Goal: Task Accomplishment & Management: Use online tool/utility

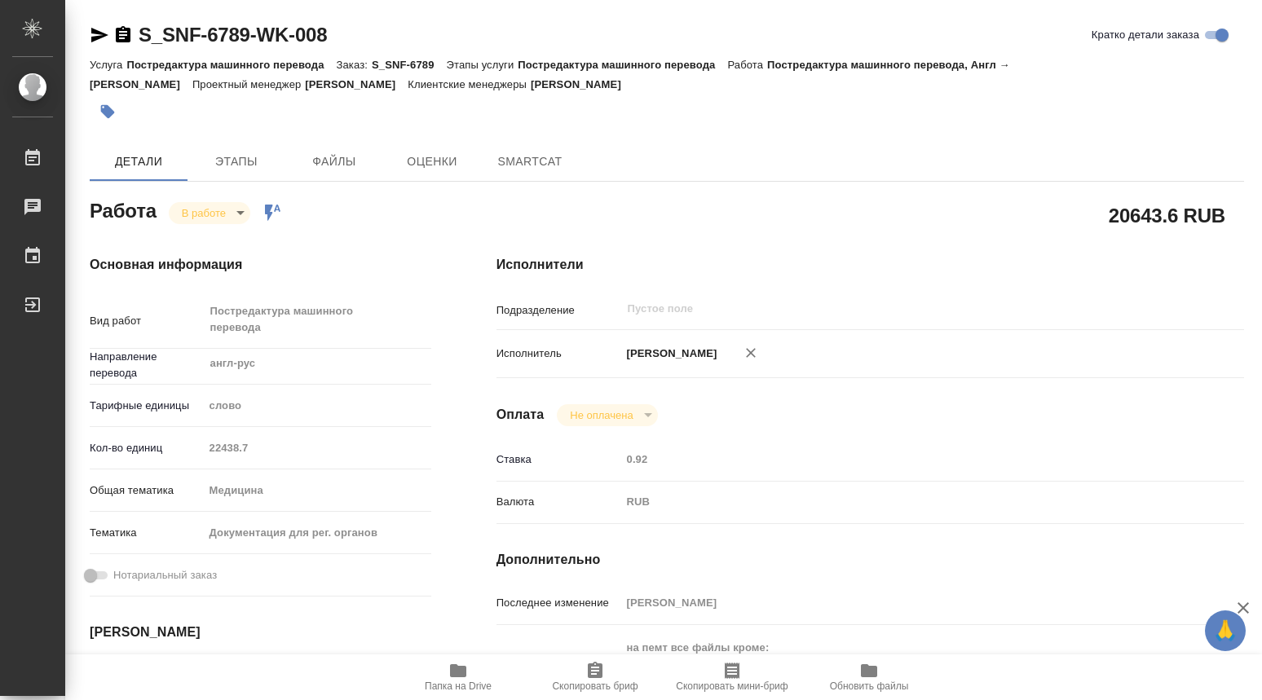
type textarea "x"
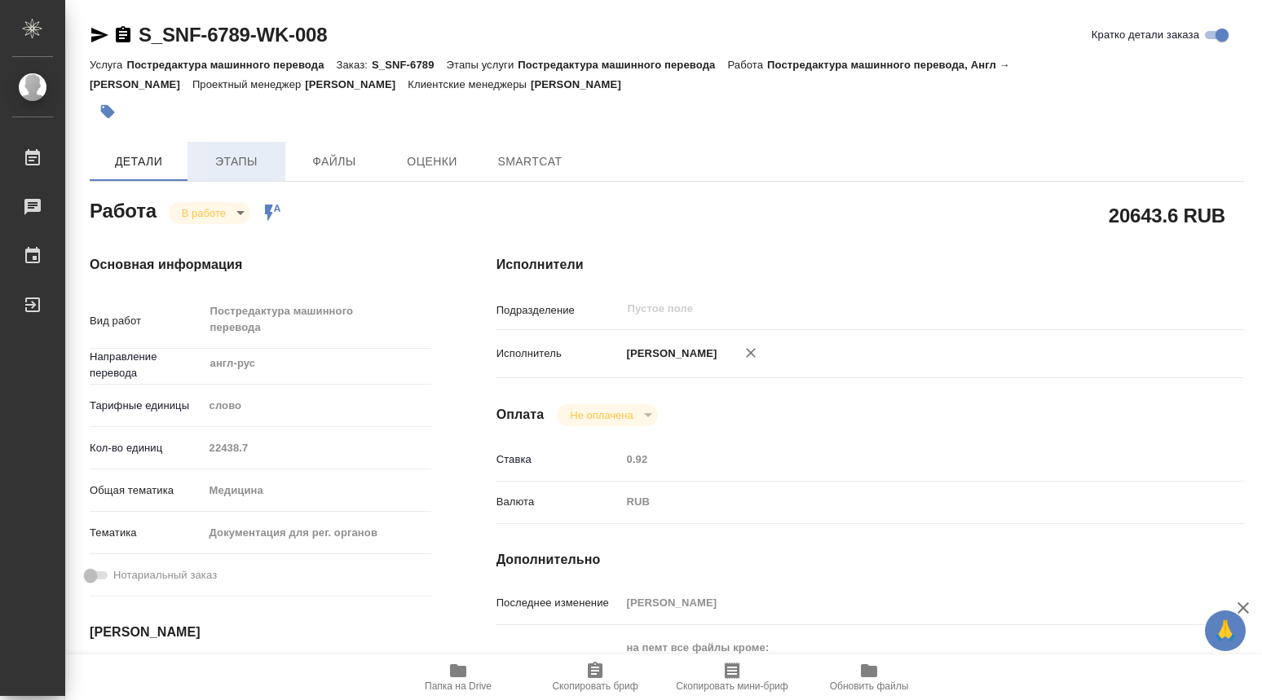
type textarea "x"
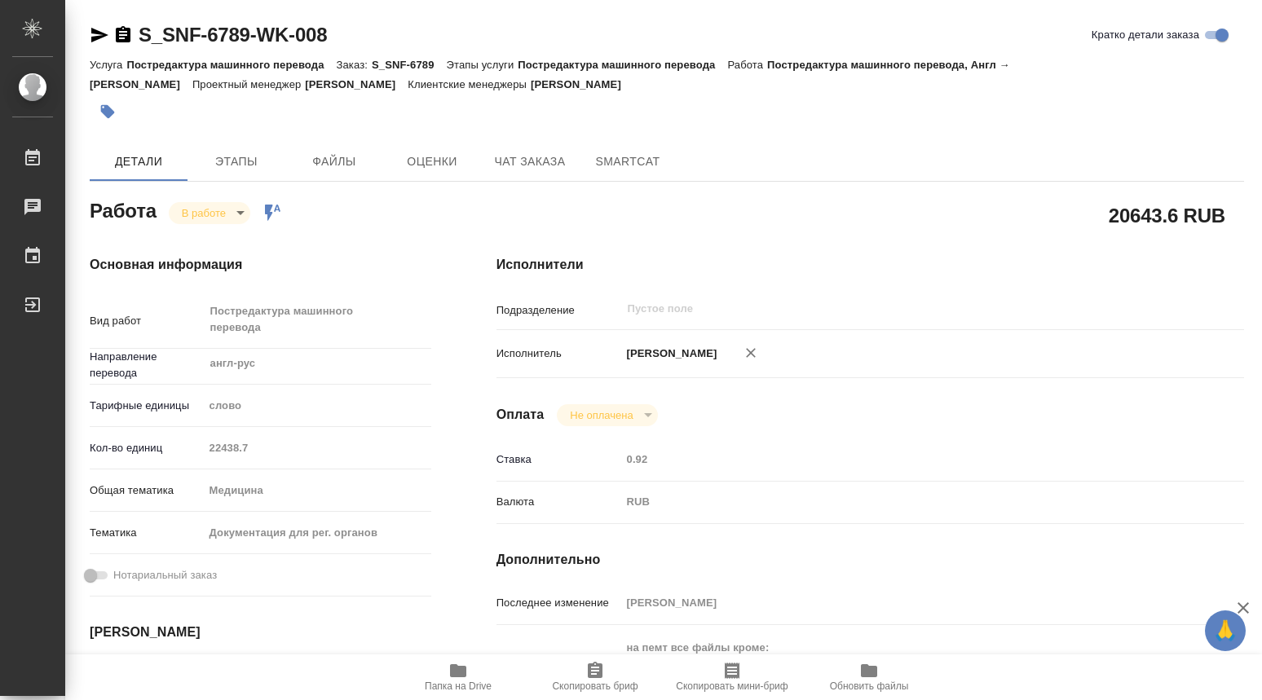
type textarea "x"
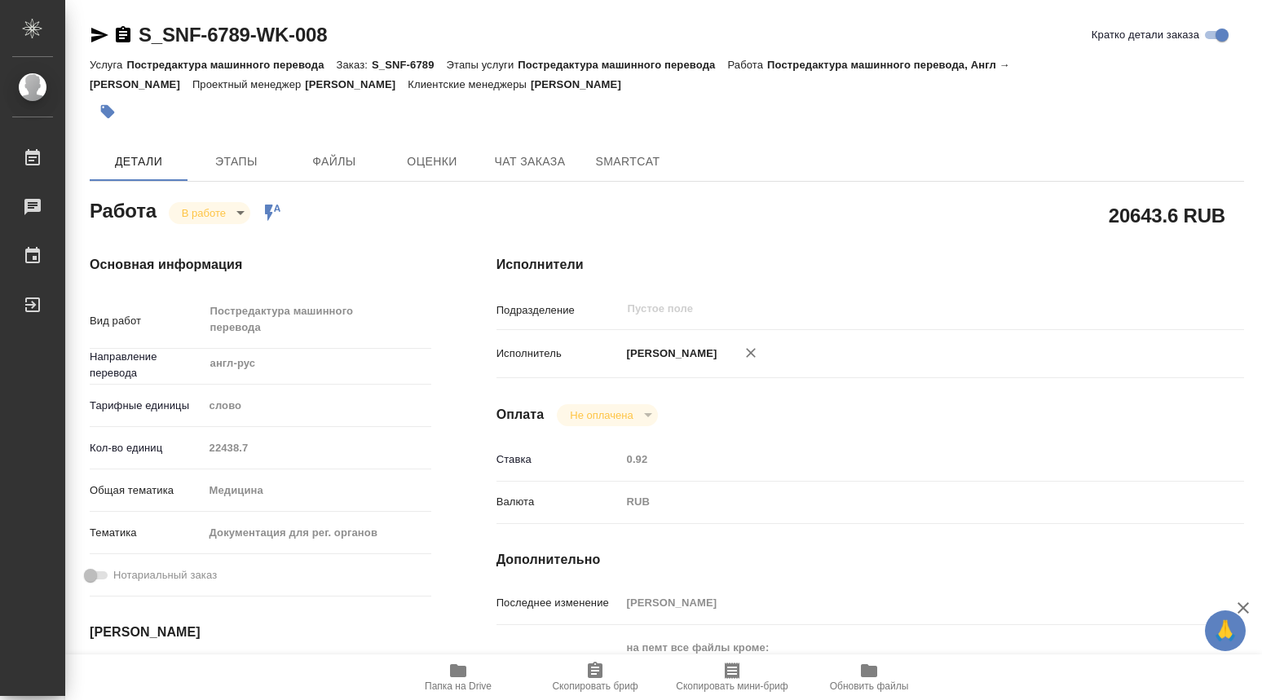
click at [457, 669] on icon "button" at bounding box center [458, 671] width 16 height 13
type textarea "x"
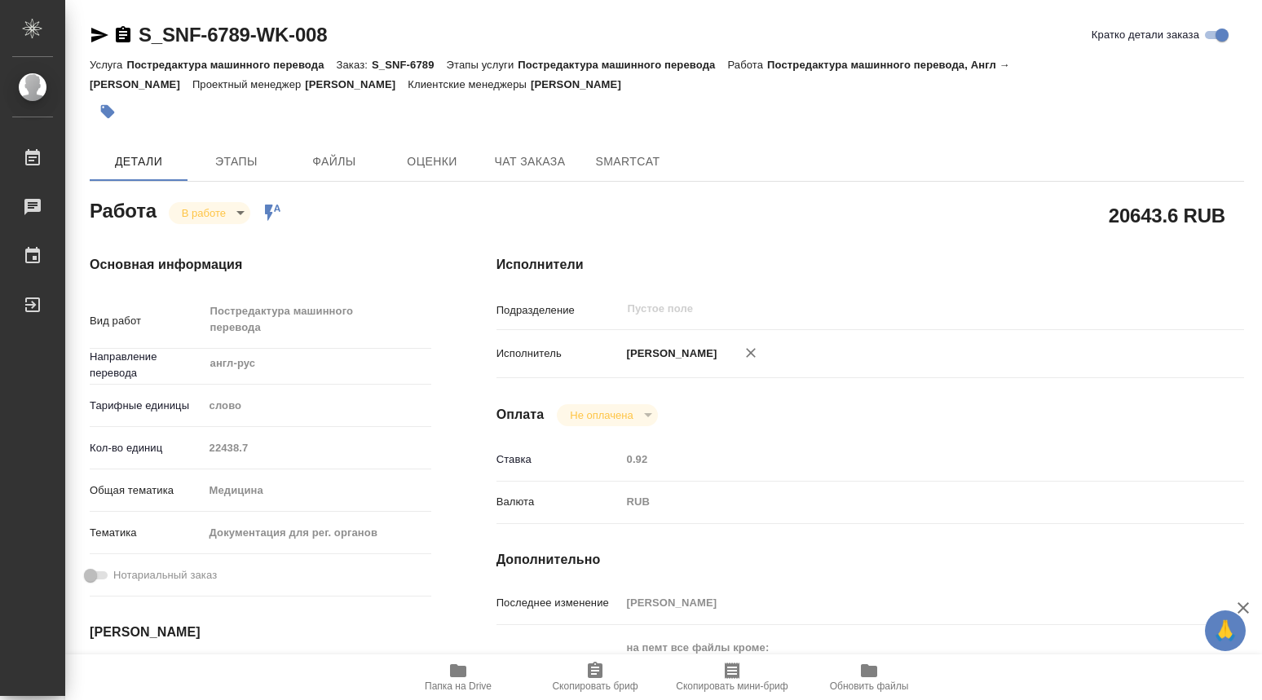
type textarea "x"
